Goal: Use online tool/utility: Utilize a website feature to perform a specific function

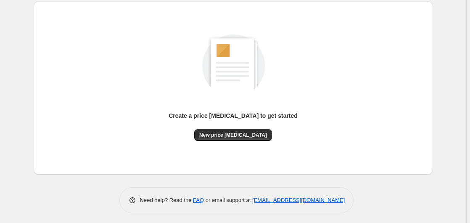
scroll to position [92, 0]
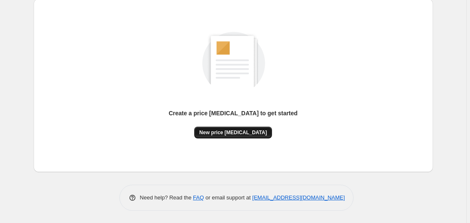
click at [218, 131] on span "New price change job" at bounding box center [233, 132] width 68 height 7
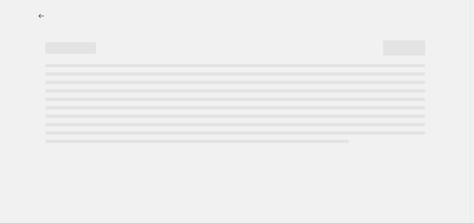
select select "percentage"
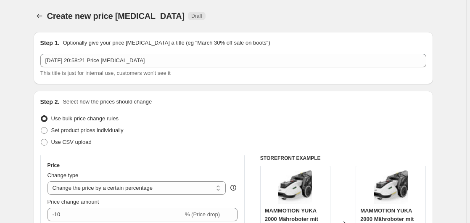
scroll to position [129, 0]
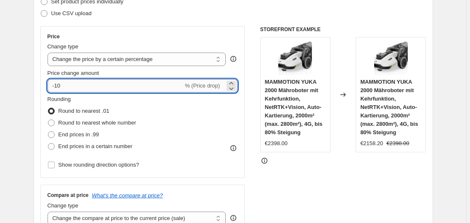
click at [155, 89] on input "-10" at bounding box center [116, 85] width 136 height 13
type input "-1"
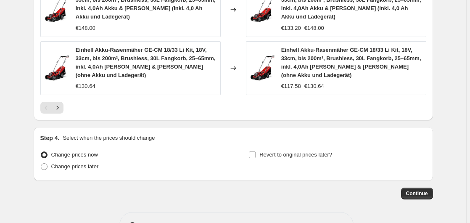
scroll to position [691, 0]
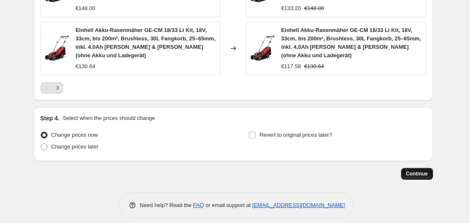
type input "-25"
click at [414, 170] on span "Continue" at bounding box center [417, 173] width 22 height 7
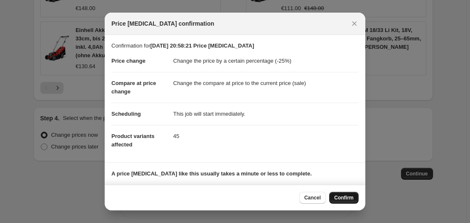
click at [347, 194] on button "Confirm" at bounding box center [343, 198] width 29 height 12
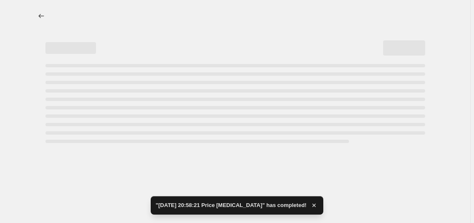
select select "percentage"
